Goal: Transaction & Acquisition: Purchase product/service

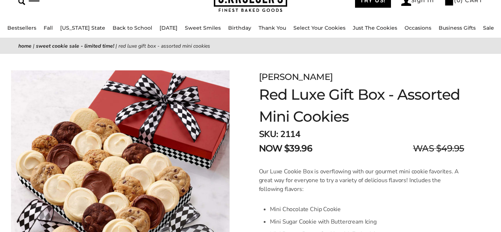
scroll to position [44, 0]
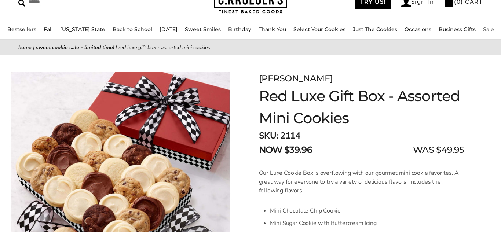
click at [483, 29] on link "Sale" at bounding box center [488, 29] width 11 height 7
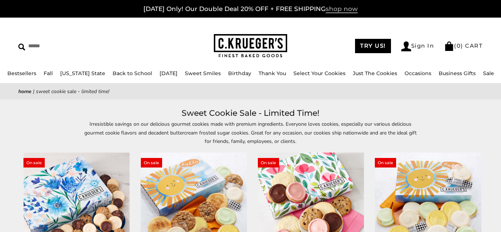
click at [343, 10] on span "shop now" at bounding box center [341, 9] width 32 height 8
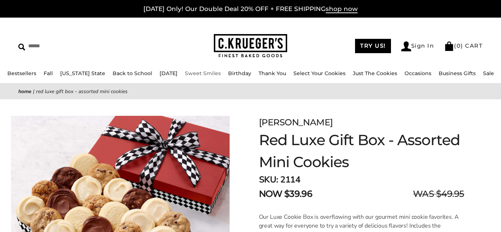
click at [205, 73] on link "Sweet Smiles" at bounding box center [203, 73] width 36 height 7
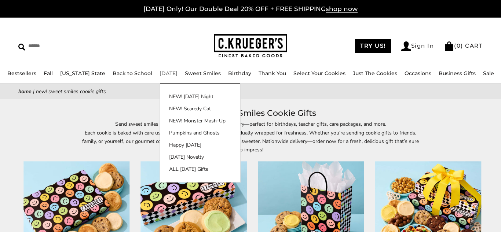
click at [163, 74] on link "[DATE]" at bounding box center [168, 73] width 18 height 7
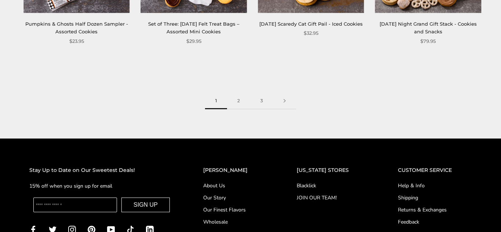
scroll to position [1055, 0]
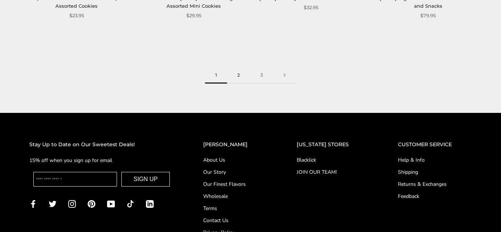
click at [238, 76] on link "2" at bounding box center [238, 75] width 23 height 16
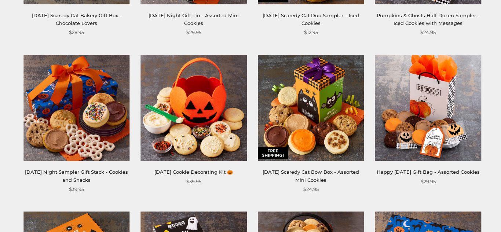
scroll to position [572, 0]
